Goal: Check status: Check status

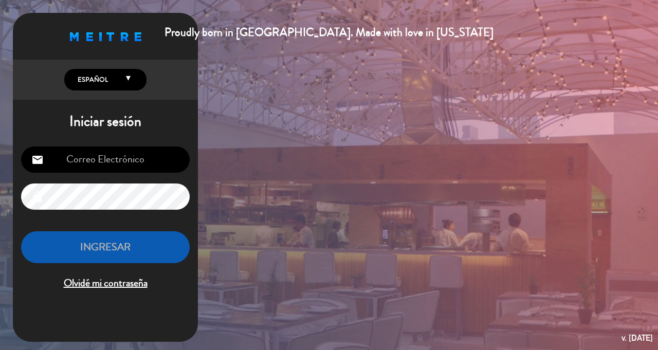
click at [411, 177] on div "Proudly born in [GEOGRAPHIC_DATA]. Made with love in [US_STATE] English Español…" at bounding box center [329, 175] width 658 height 350
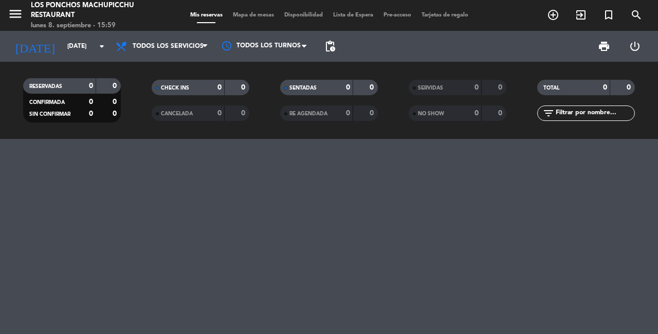
click at [104, 48] on icon "arrow_drop_down" at bounding box center [102, 46] width 12 height 12
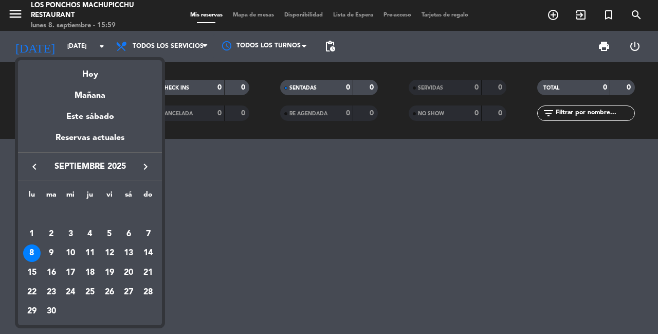
click at [28, 253] on div "8" at bounding box center [31, 252] width 17 height 17
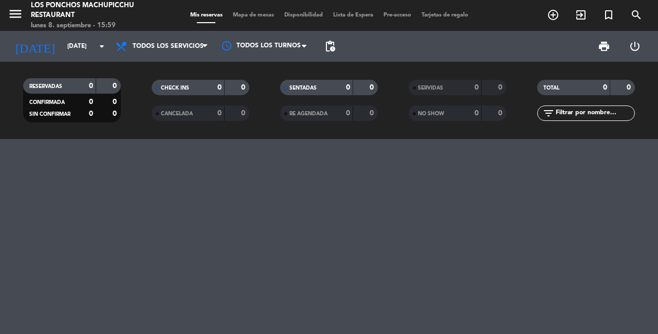
click at [94, 50] on input "lun. 8 sep." at bounding box center [103, 46] width 82 height 17
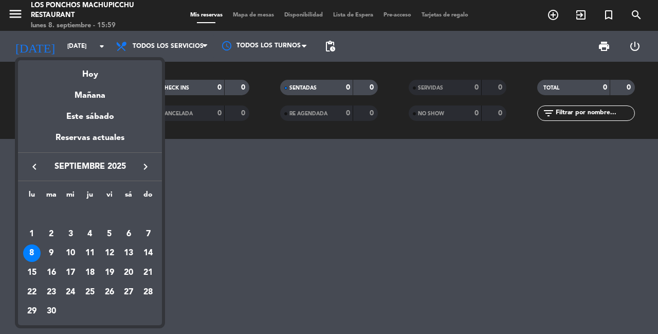
click at [25, 257] on div "8" at bounding box center [31, 252] width 17 height 17
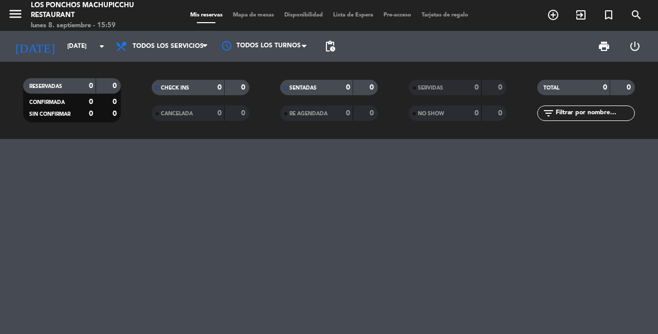
click at [229, 197] on div at bounding box center [329, 236] width 658 height 195
click at [196, 44] on span "Todos los servicios" at bounding box center [168, 46] width 71 height 7
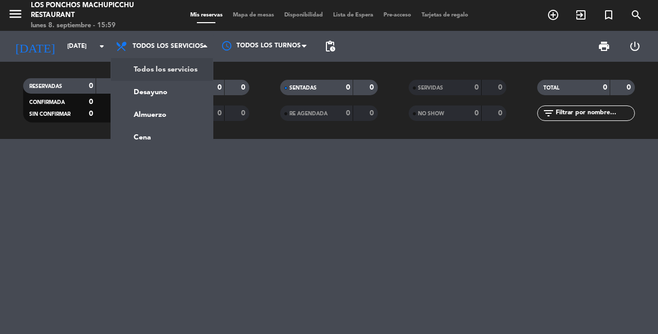
click at [149, 140] on ng-component "menu Los Ponchos Machupicchu Restaurant lunes 8. septiembre - 15:59 Mis reserva…" at bounding box center [329, 167] width 658 height 334
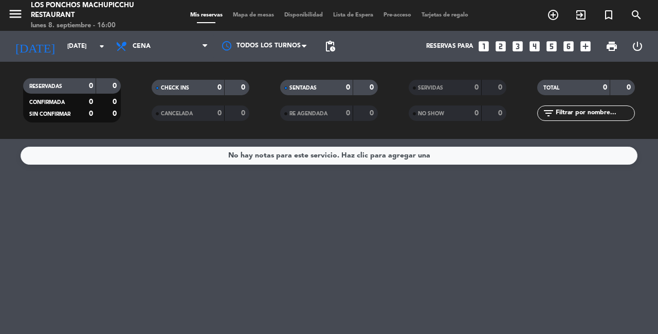
click at [107, 47] on icon "arrow_drop_down" at bounding box center [102, 46] width 12 height 12
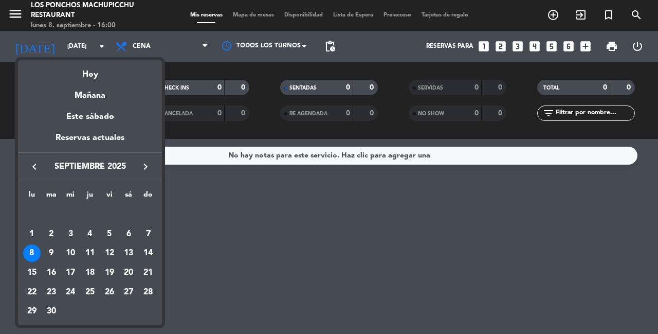
click at [50, 247] on div "9" at bounding box center [51, 252] width 17 height 17
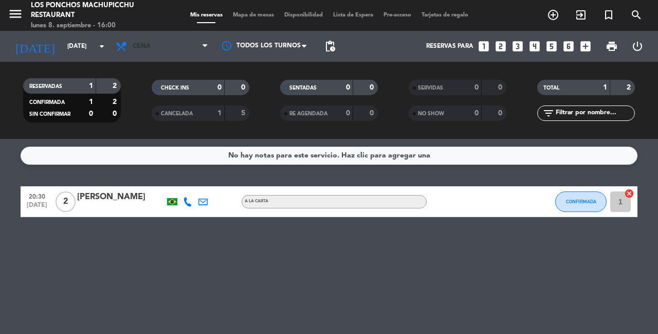
click at [113, 55] on span "Cena" at bounding box center [161, 46] width 103 height 23
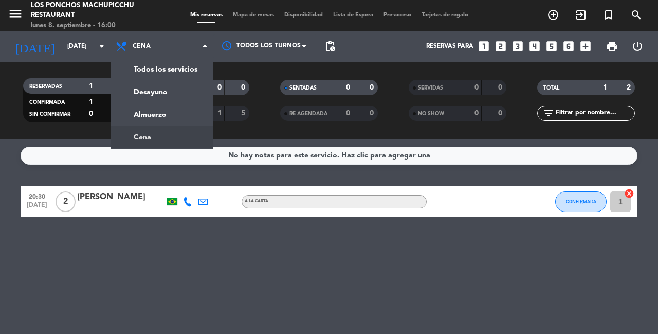
click at [102, 52] on icon "arrow_drop_down" at bounding box center [102, 46] width 12 height 12
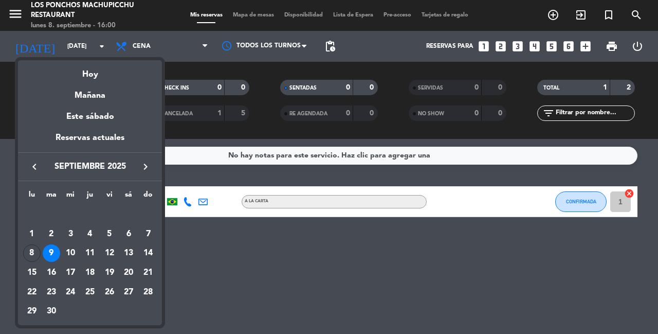
click at [32, 253] on div "8" at bounding box center [31, 252] width 17 height 17
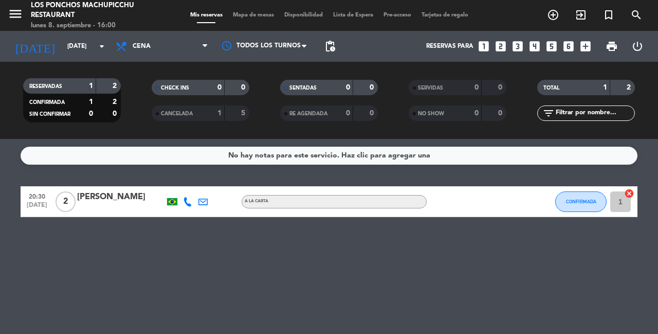
type input "lun. 8 sep."
